Goal: Navigation & Orientation: Find specific page/section

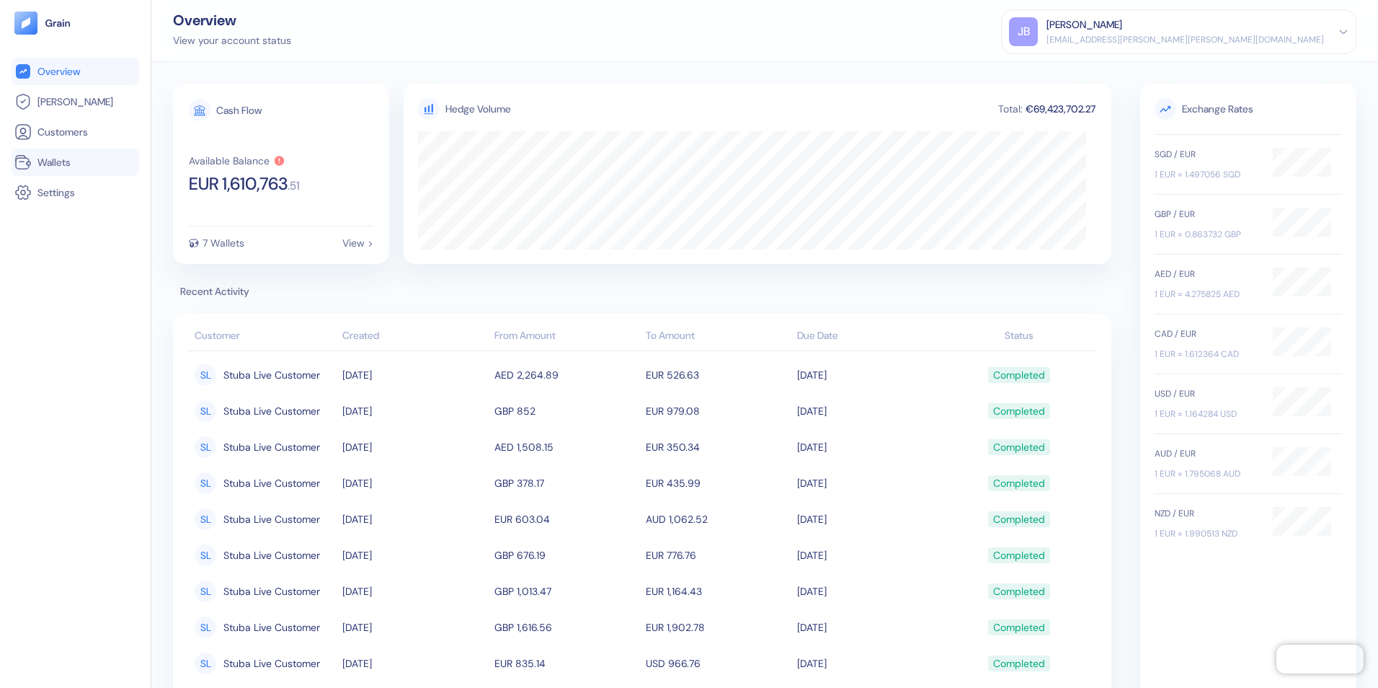
click at [67, 155] on span "Wallets" at bounding box center [53, 162] width 33 height 14
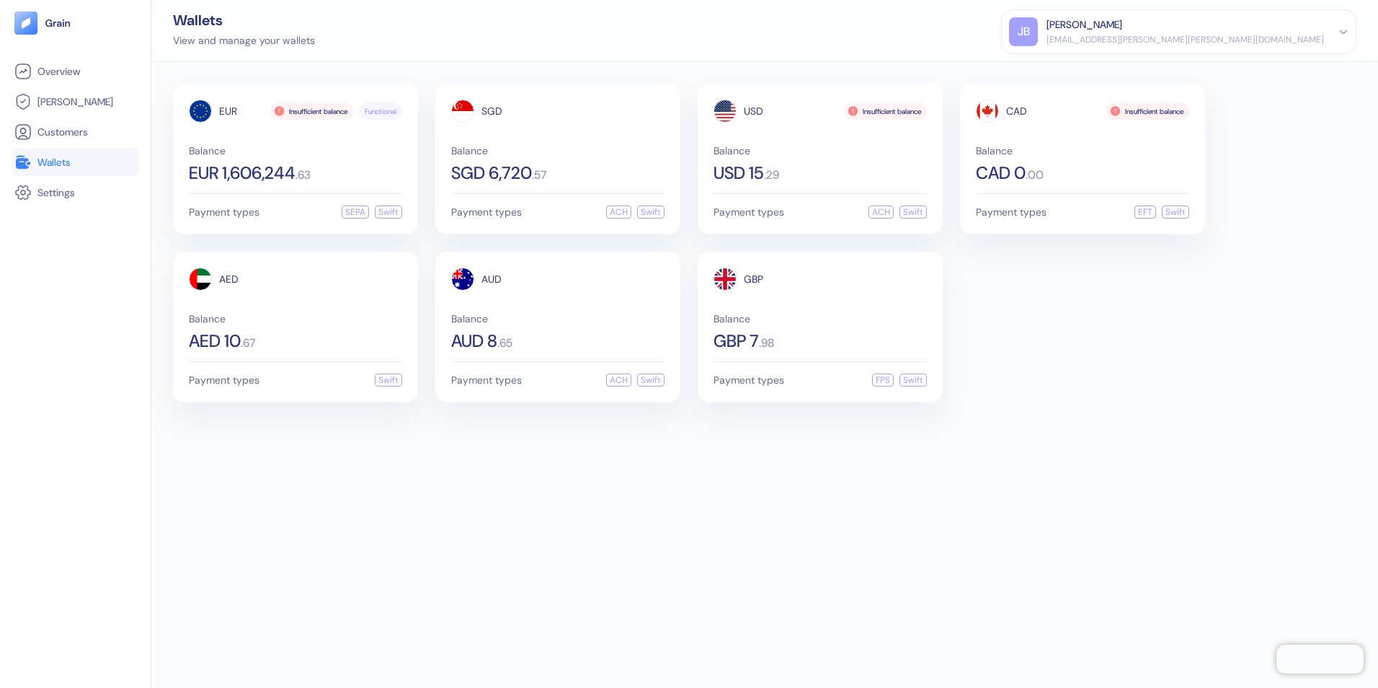
click at [298, 479] on div "EUR Insufficient balance Functional Balance EUR 1,606,244 . 63 Payment types SE…" at bounding box center [764, 375] width 1227 height 626
click at [57, 94] on span "[PERSON_NAME]" at bounding box center [75, 101] width 76 height 14
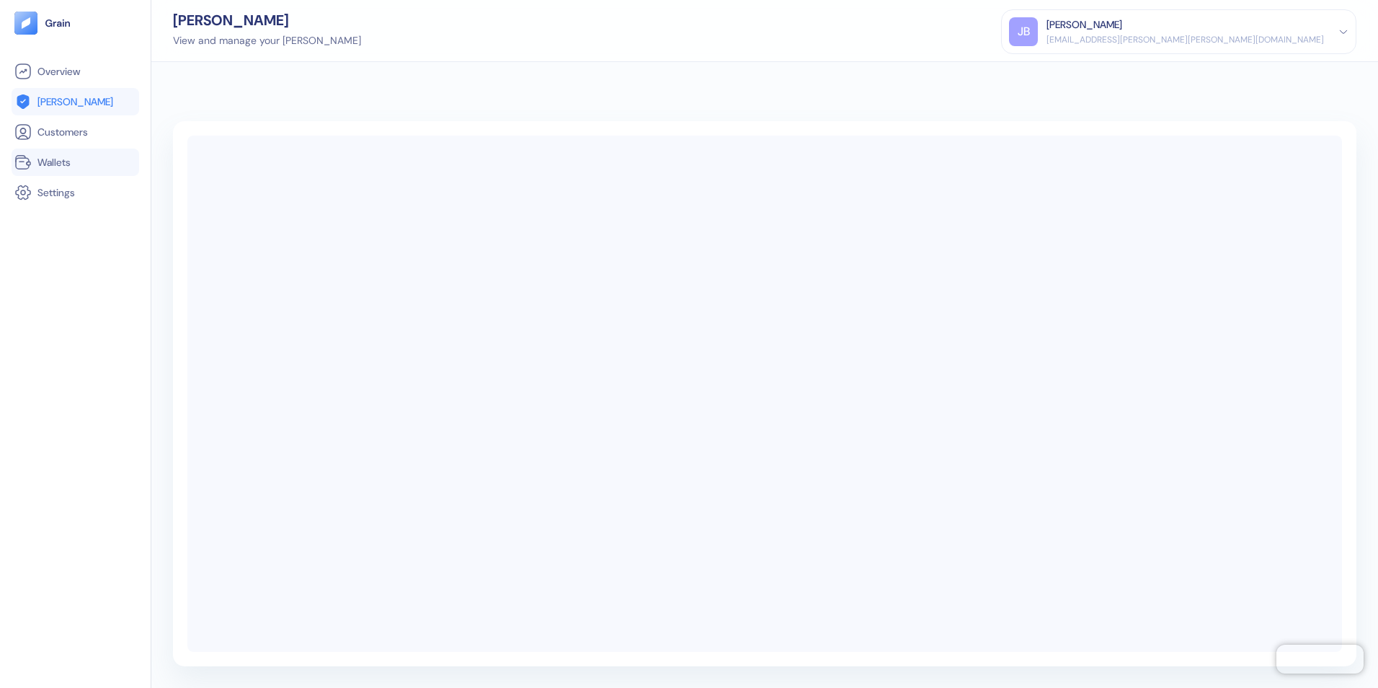
click at [55, 163] on span "Wallets" at bounding box center [53, 162] width 33 height 14
